Goal: Navigation & Orientation: Find specific page/section

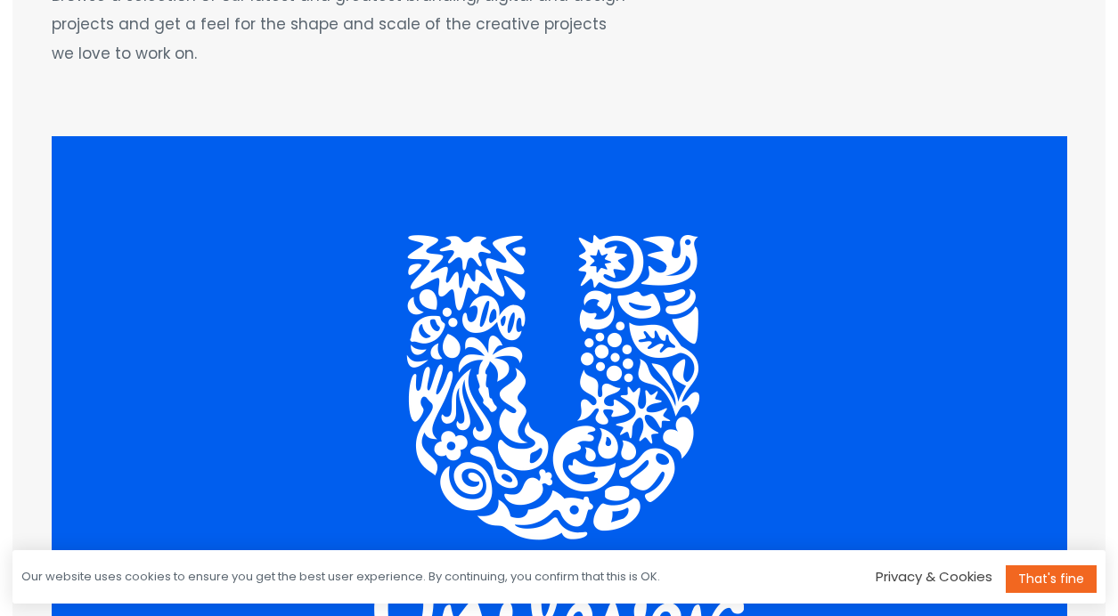
scroll to position [300, 0]
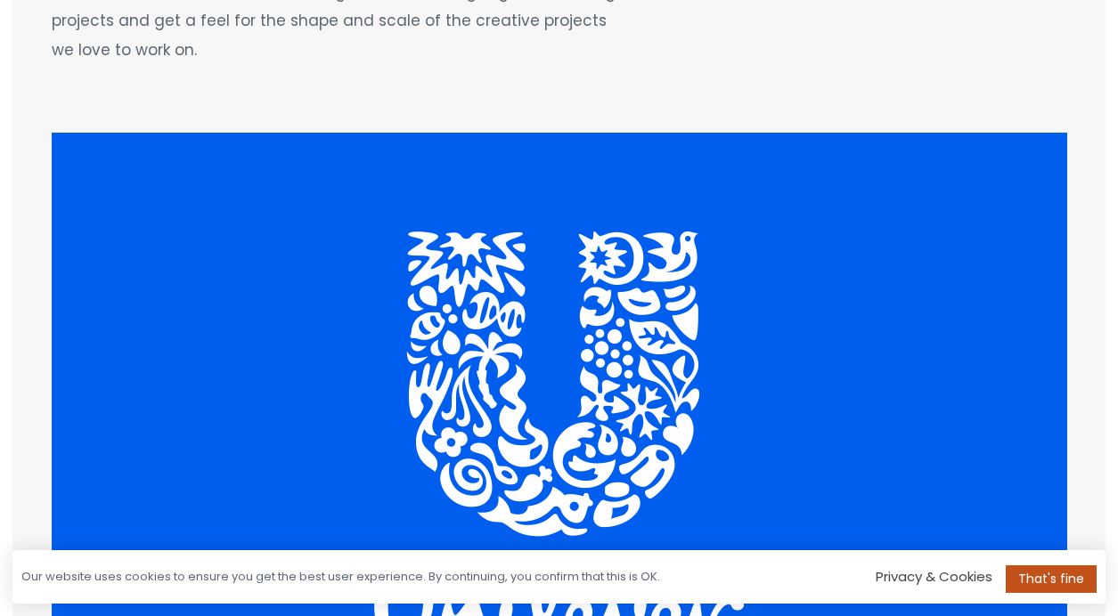
click at [1030, 578] on link "That's fine" at bounding box center [1051, 580] width 91 height 28
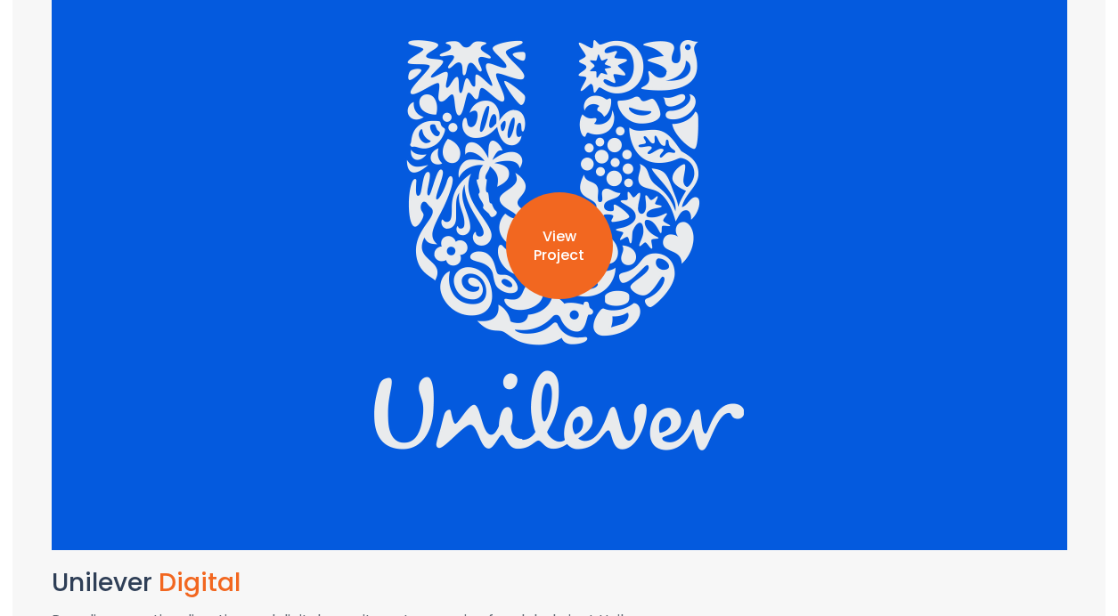
scroll to position [485, 0]
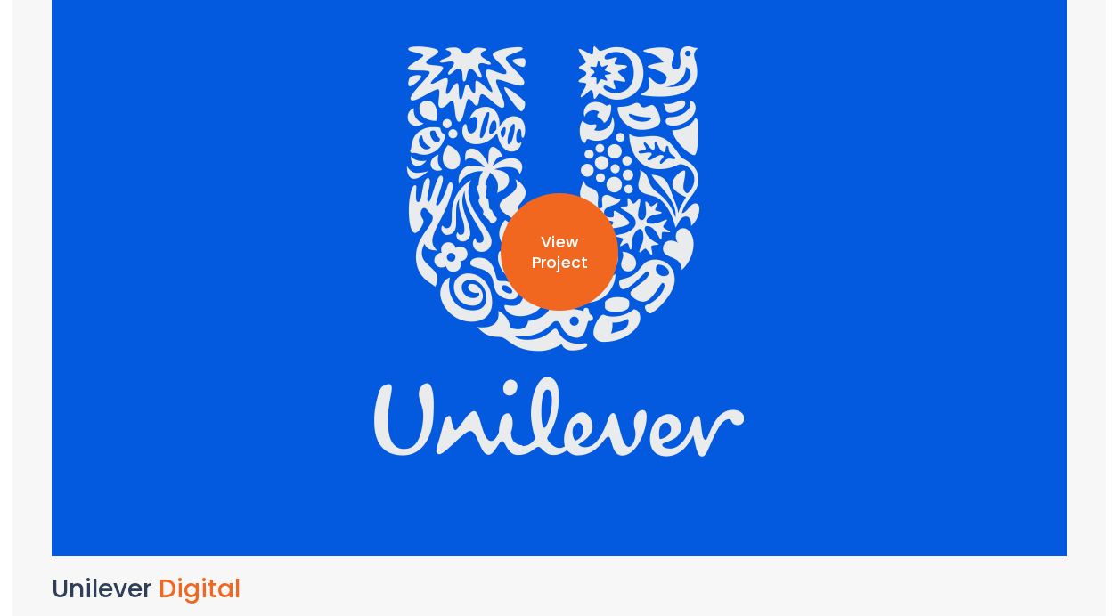
click at [590, 246] on p "View Project" at bounding box center [560, 252] width 118 height 41
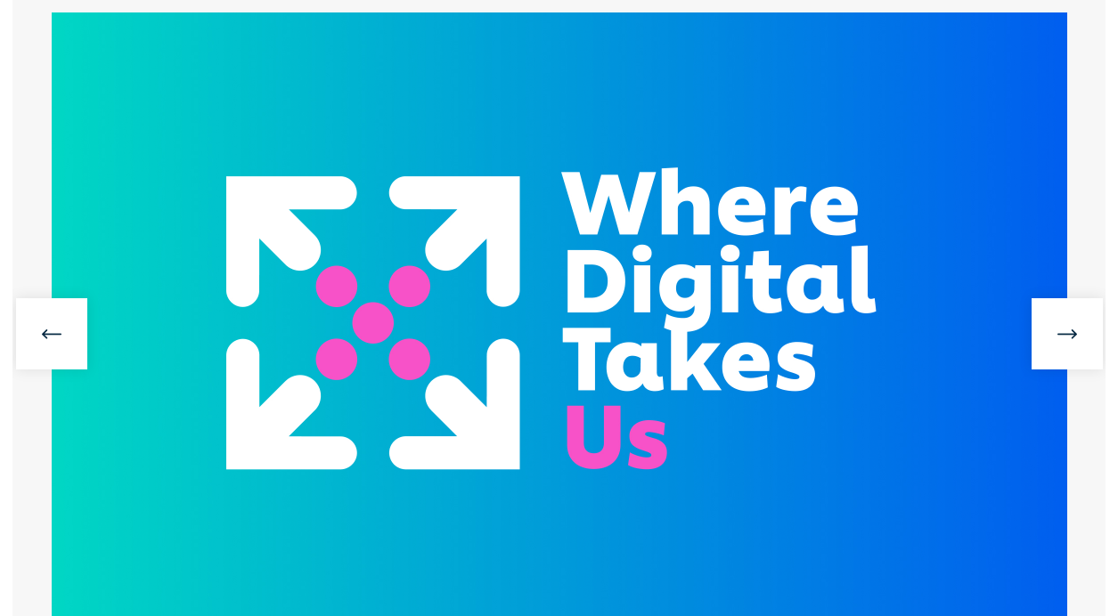
scroll to position [401, 0]
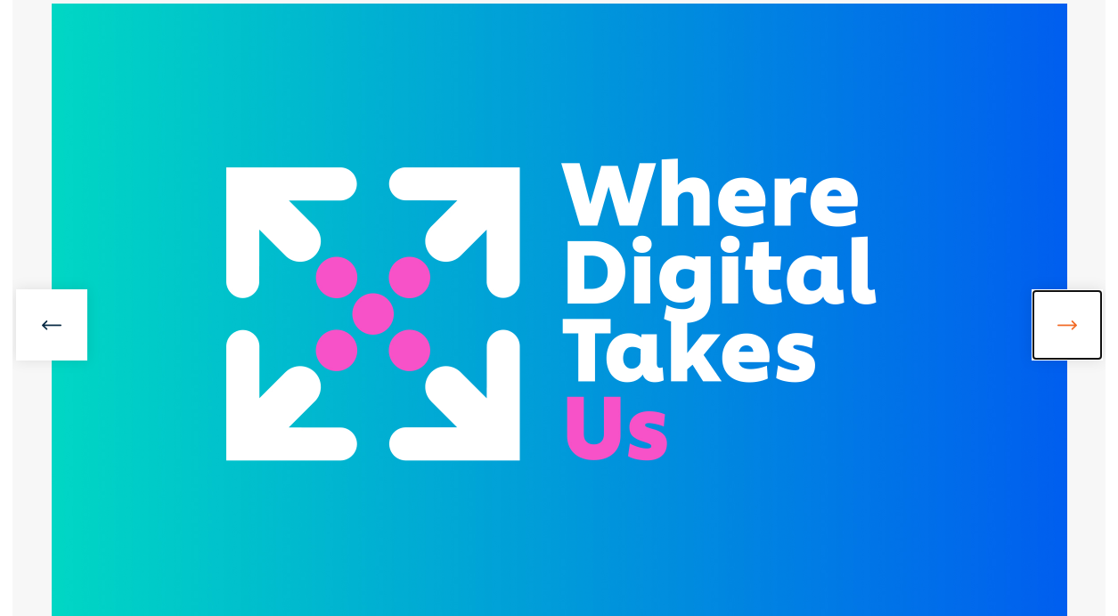
click at [1075, 323] on link at bounding box center [1066, 324] width 71 height 71
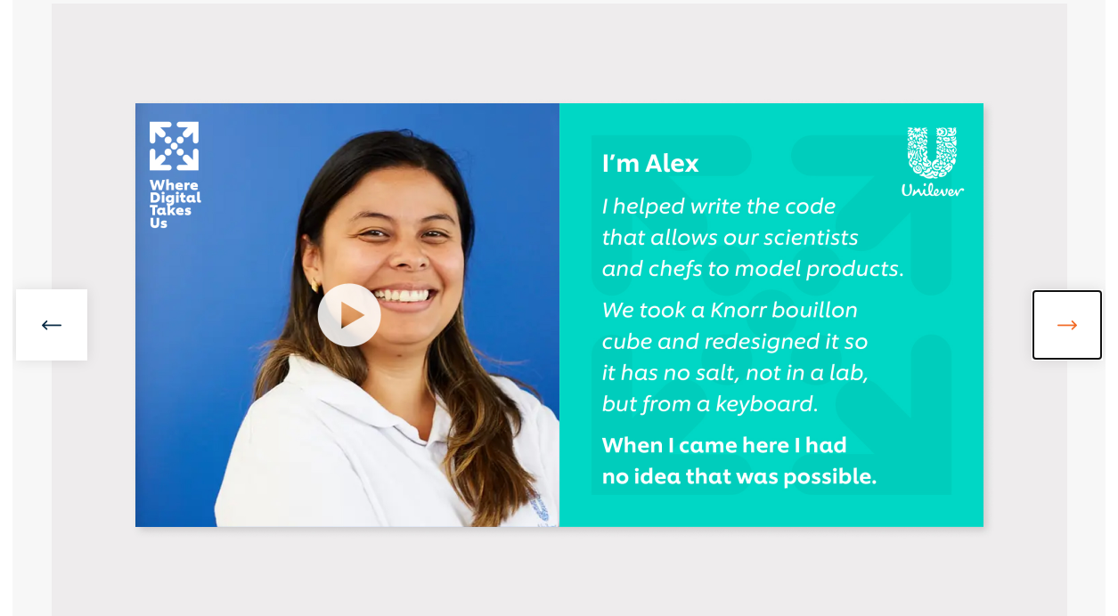
click at [1075, 323] on link at bounding box center [1066, 324] width 71 height 71
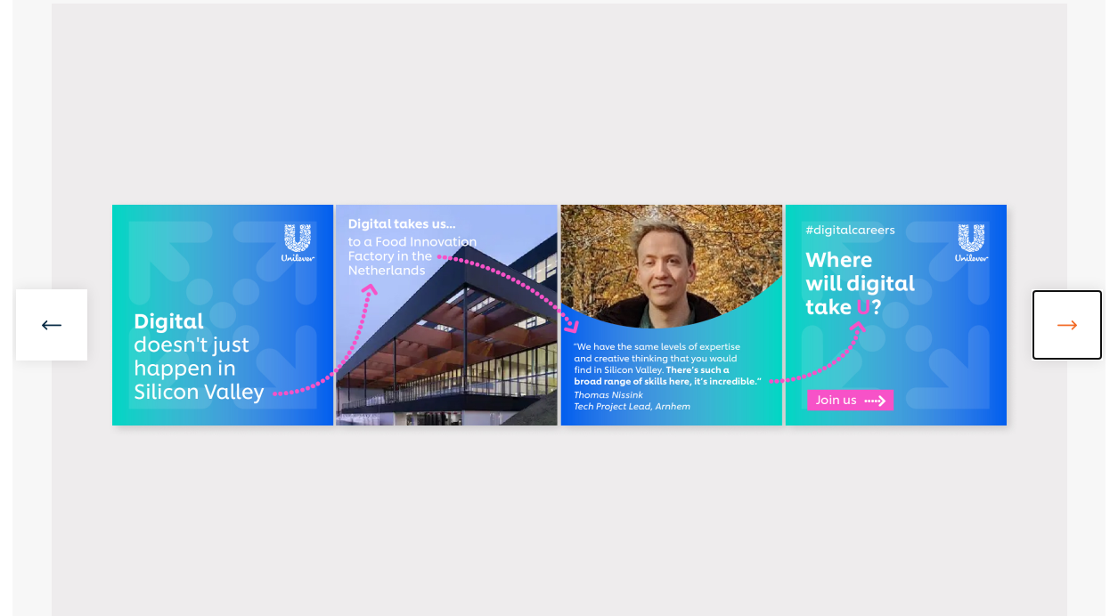
click at [1075, 323] on link at bounding box center [1066, 324] width 71 height 71
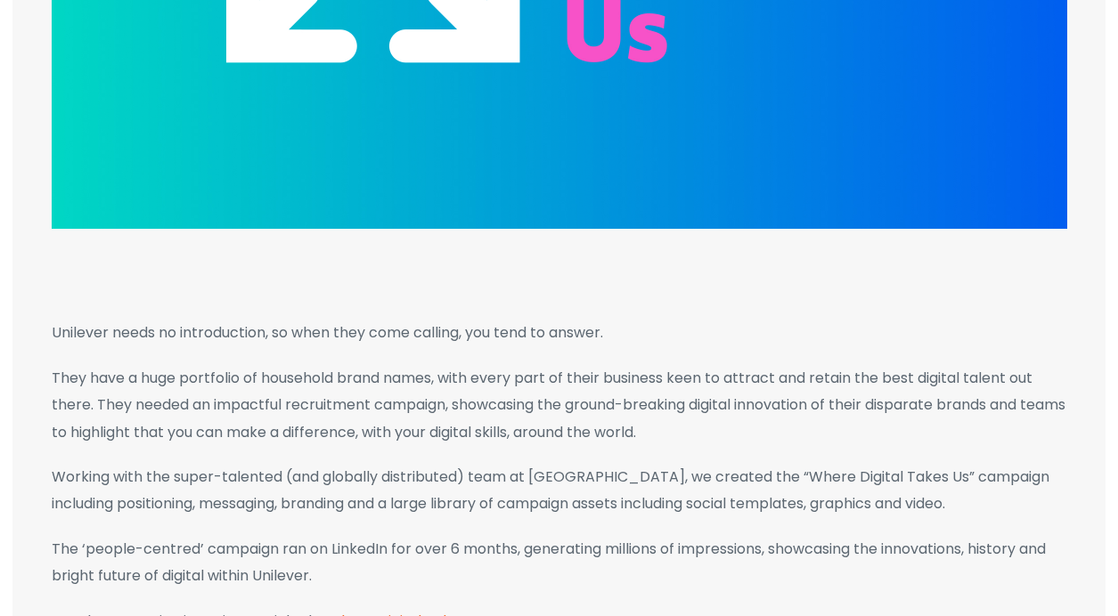
scroll to position [788, 0]
